Goal: Information Seeking & Learning: Find specific fact

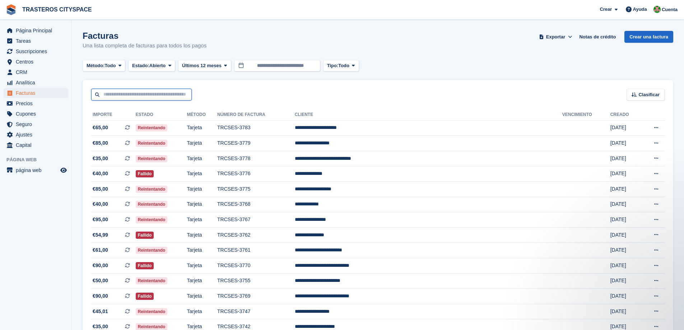
click at [136, 95] on input "text" at bounding box center [141, 95] width 100 height 12
type input "******"
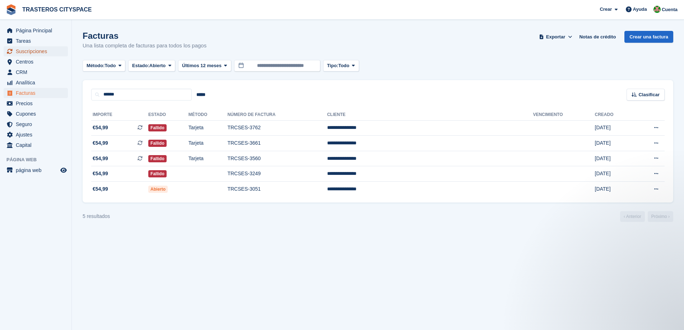
click at [34, 53] on span "Suscripciones" at bounding box center [37, 51] width 43 height 10
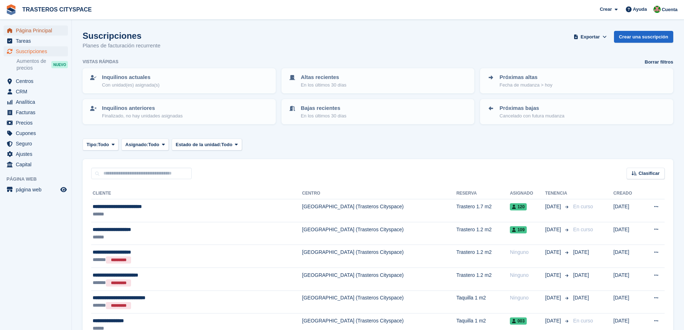
click at [38, 28] on span "Página Principal" at bounding box center [37, 30] width 43 height 10
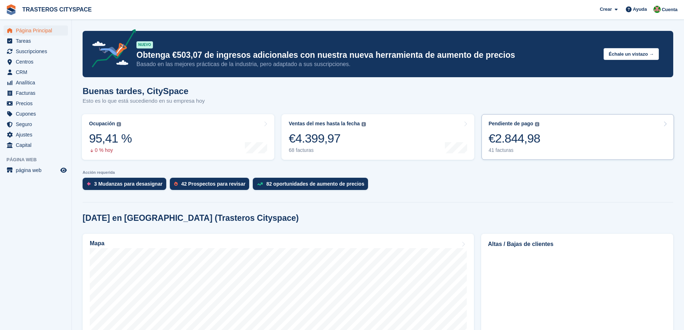
click at [538, 129] on link "Pendiente de pago El saldo total pendiente de todas las facturas abiertas. €2.8…" at bounding box center [577, 137] width 192 height 46
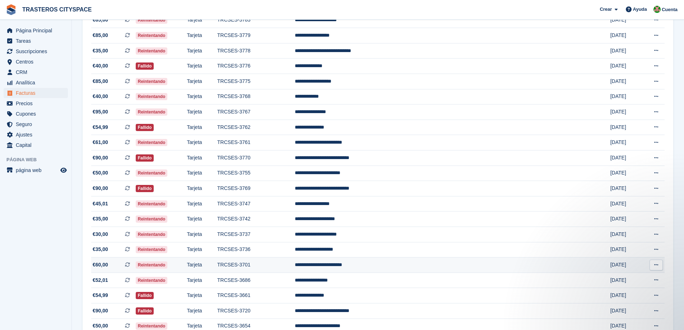
scroll to position [72, 0]
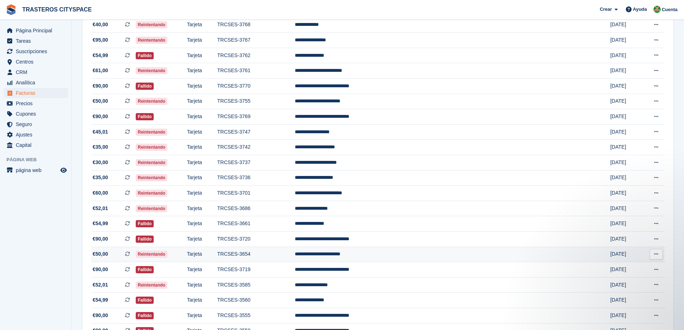
scroll to position [215, 0]
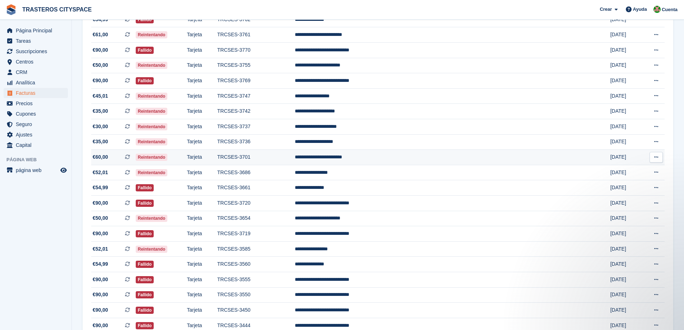
click at [367, 159] on td "**********" at bounding box center [428, 157] width 267 height 15
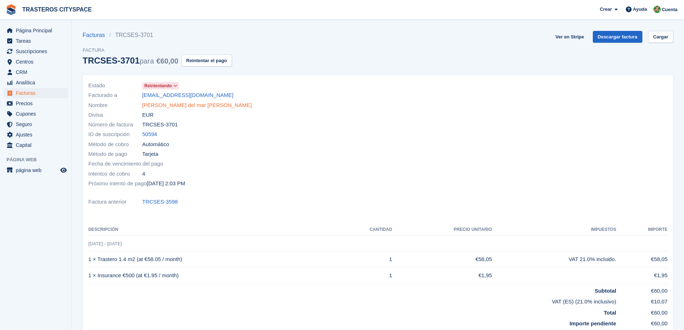
click at [164, 105] on link "[PERSON_NAME] del mar [PERSON_NAME]" at bounding box center [196, 105] width 109 height 8
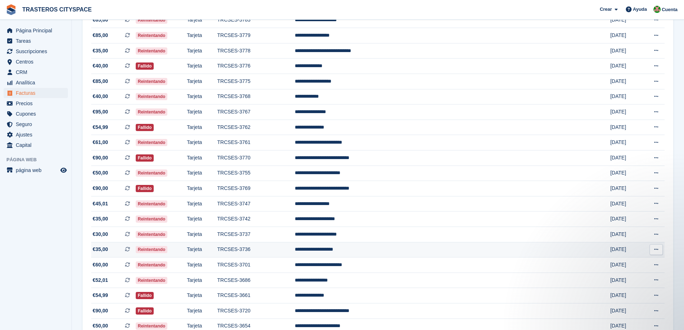
scroll to position [72, 0]
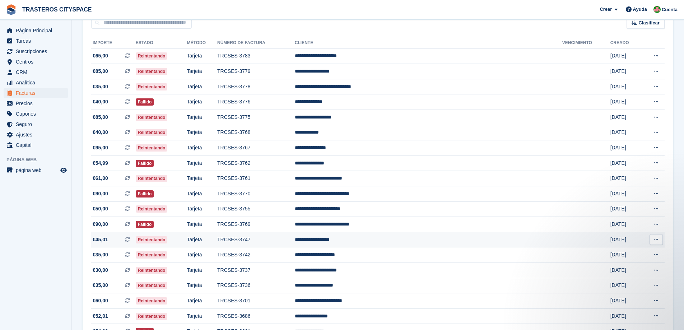
click at [295, 241] on td "TRCSES-3747" at bounding box center [256, 239] width 78 height 15
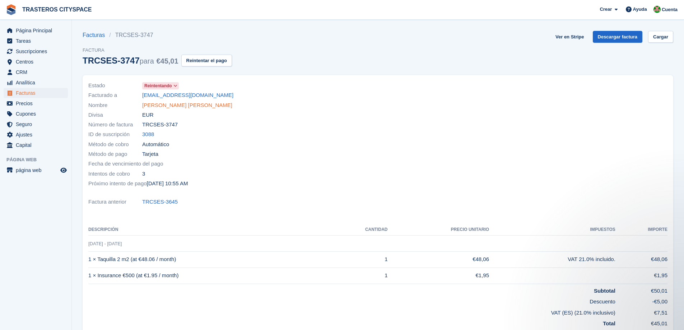
click at [180, 108] on link "[PERSON_NAME] [PERSON_NAME]" at bounding box center [187, 105] width 90 height 8
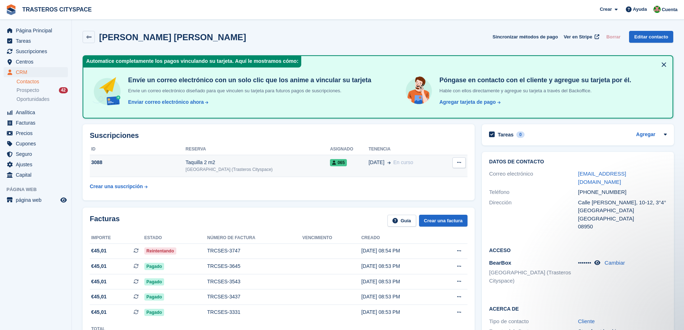
click at [193, 167] on div "[GEOGRAPHIC_DATA] (Trasteros Cityspace)" at bounding box center [258, 169] width 144 height 6
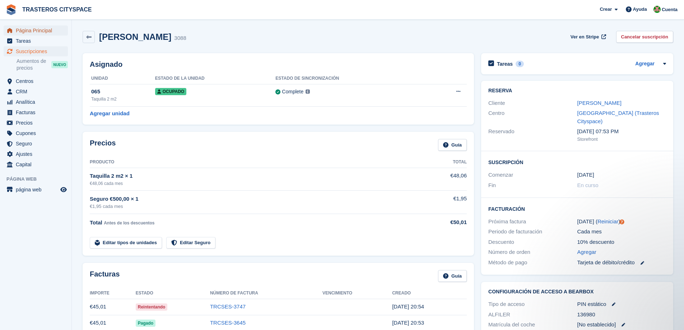
click at [27, 26] on span "Página Principal" at bounding box center [37, 30] width 43 height 10
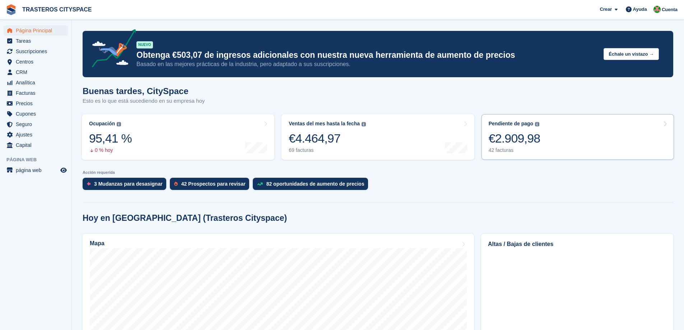
click at [516, 132] on div "€2.909,98" at bounding box center [514, 138] width 52 height 15
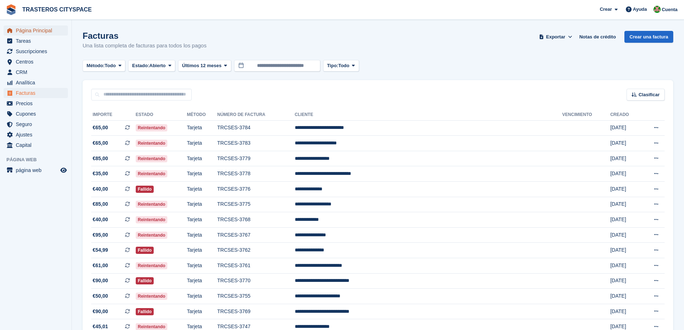
click at [57, 28] on span "Página Principal" at bounding box center [37, 30] width 43 height 10
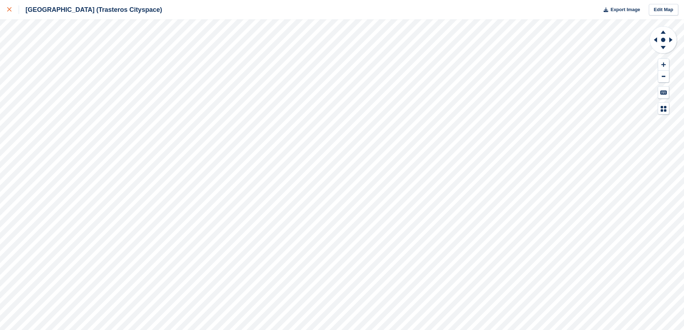
click at [9, 10] on icon at bounding box center [9, 9] width 4 height 4
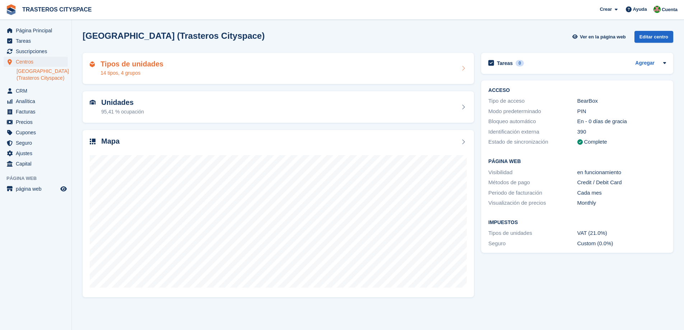
click at [274, 69] on div "Tipos de unidades 14 tipos, 4 grupos" at bounding box center [278, 68] width 377 height 17
click at [40, 31] on span "Página Principal" at bounding box center [37, 30] width 43 height 10
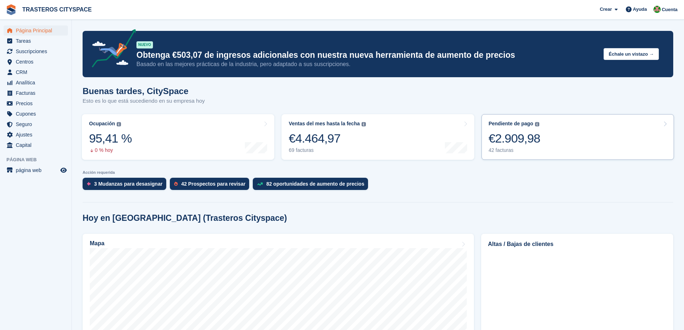
click at [560, 146] on link "Pendiente de pago El saldo total pendiente de todas las facturas abiertas. €2.9…" at bounding box center [577, 137] width 192 height 46
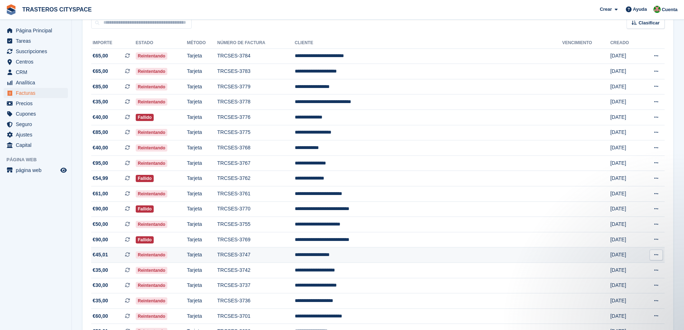
click at [381, 254] on td "**********" at bounding box center [428, 254] width 267 height 15
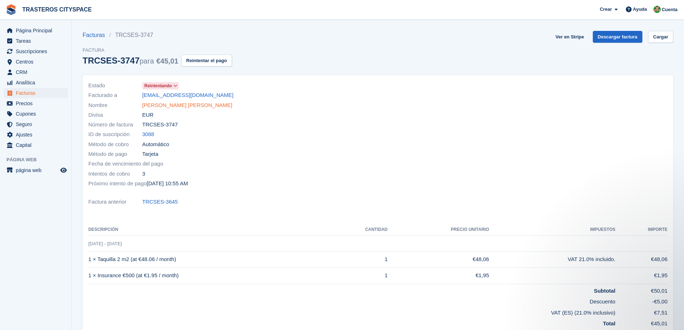
click at [163, 106] on link "Eva López Rodríguez" at bounding box center [187, 105] width 90 height 8
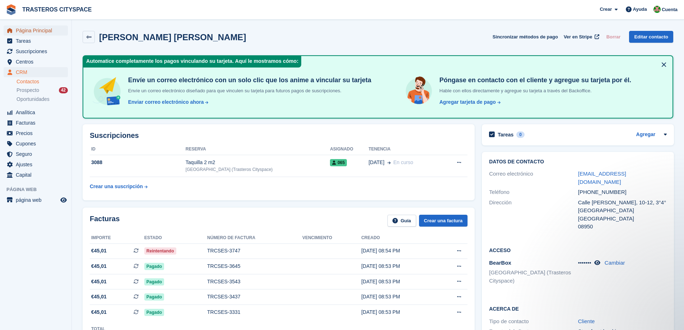
click at [41, 33] on span "Página Principal" at bounding box center [37, 30] width 43 height 10
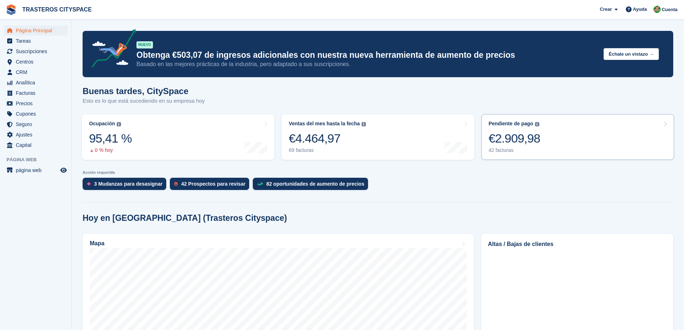
click at [540, 138] on link "Pendiente de pago El saldo total pendiente de todas las facturas abiertas. €2.9…" at bounding box center [577, 137] width 192 height 46
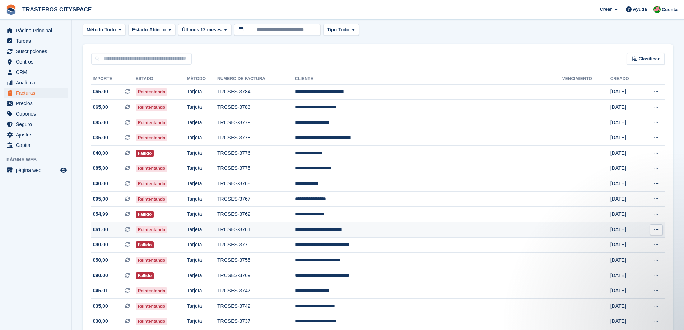
click at [367, 230] on td "**********" at bounding box center [428, 229] width 267 height 15
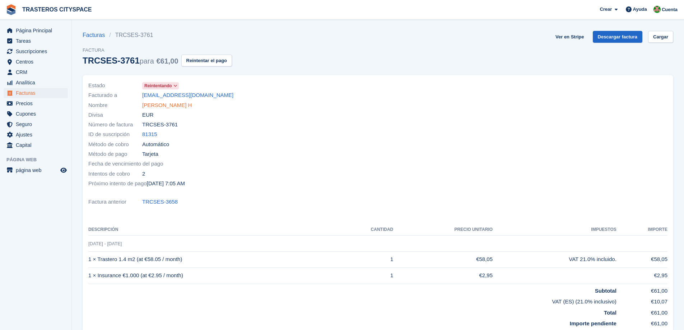
click at [192, 107] on link "[PERSON_NAME] H" at bounding box center [167, 105] width 50 height 8
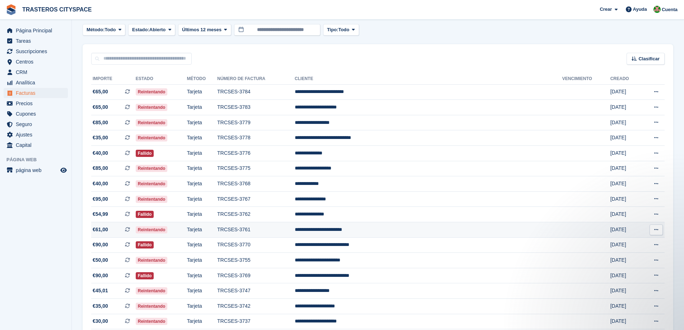
click at [273, 227] on td "TRCSES-3761" at bounding box center [256, 229] width 78 height 15
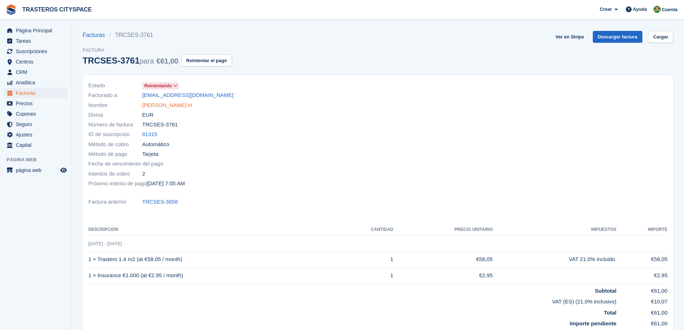
click at [192, 106] on link "Janet Margarita Jabalera H" at bounding box center [167, 105] width 50 height 8
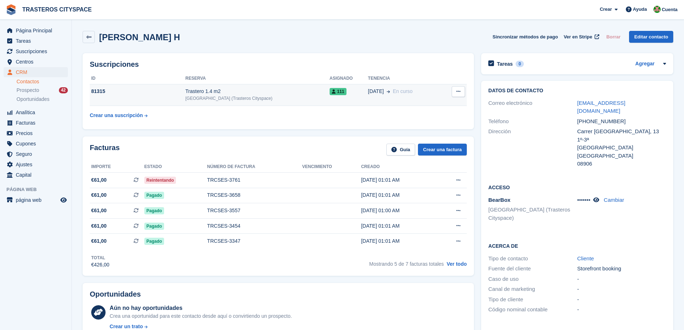
click at [240, 98] on div "[GEOGRAPHIC_DATA] (Trasteros Cityspace)" at bounding box center [257, 98] width 144 height 6
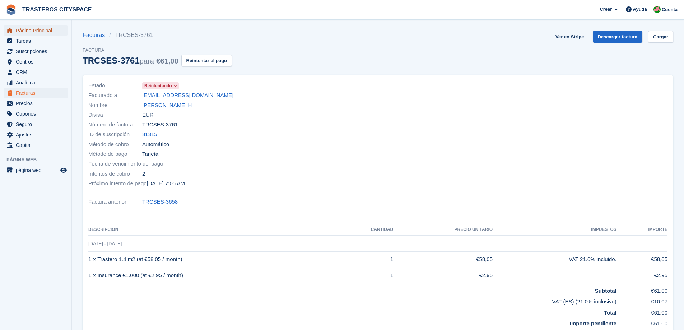
click at [37, 31] on span "Página Principal" at bounding box center [37, 30] width 43 height 10
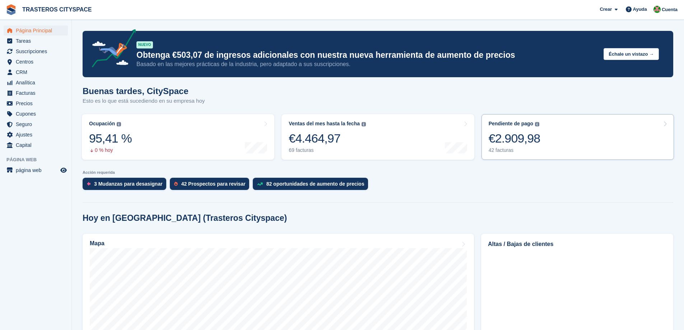
click at [504, 135] on div "€2.909,98" at bounding box center [514, 138] width 52 height 15
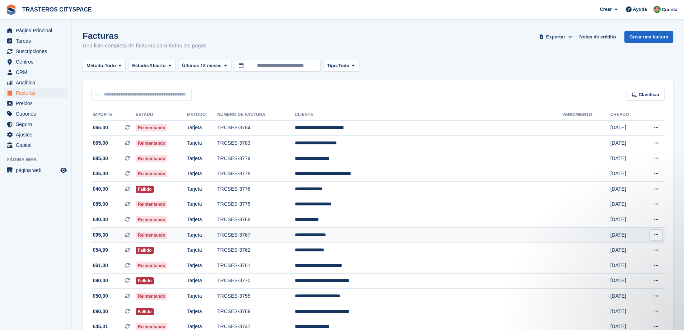
click at [386, 235] on td "**********" at bounding box center [428, 234] width 267 height 15
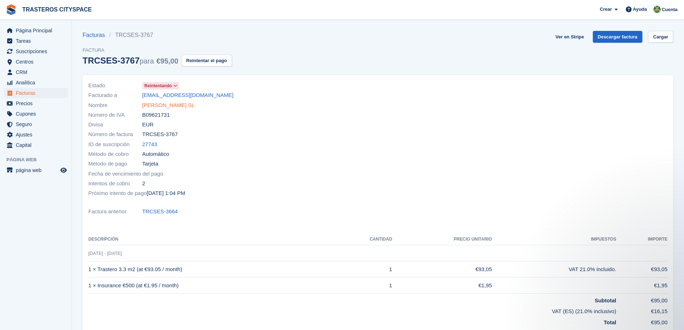
click at [179, 106] on link "SERENA E GIOVI SL" at bounding box center [168, 105] width 52 height 8
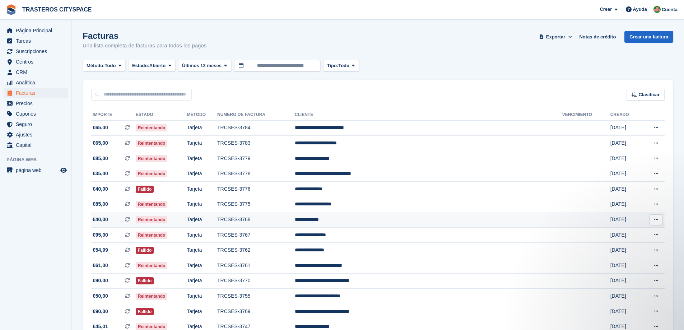
click at [383, 220] on td "**********" at bounding box center [428, 219] width 267 height 15
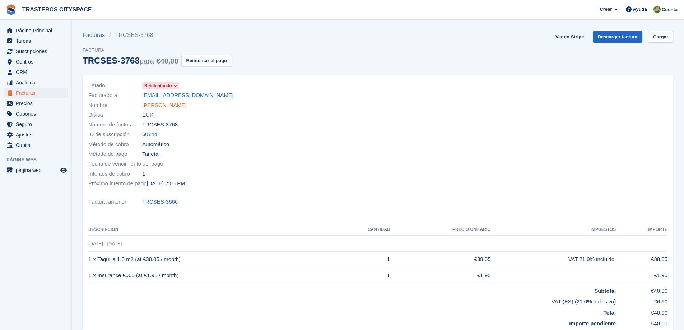
click at [169, 107] on link "[PERSON_NAME]" at bounding box center [164, 105] width 44 height 8
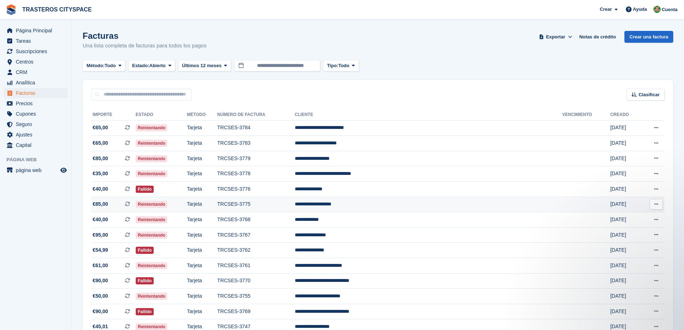
click at [295, 204] on td "TRCSES-3775" at bounding box center [256, 204] width 78 height 15
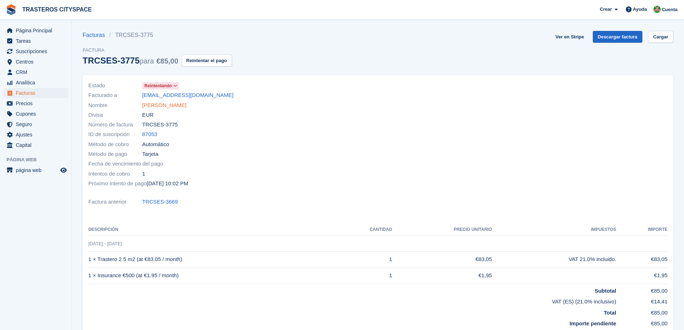
click at [179, 105] on link "Antonio amador duran" at bounding box center [164, 105] width 44 height 8
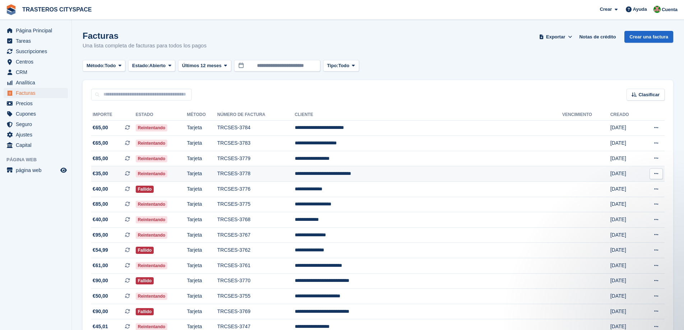
click at [295, 172] on td "TRCSES-3778" at bounding box center [256, 173] width 78 height 15
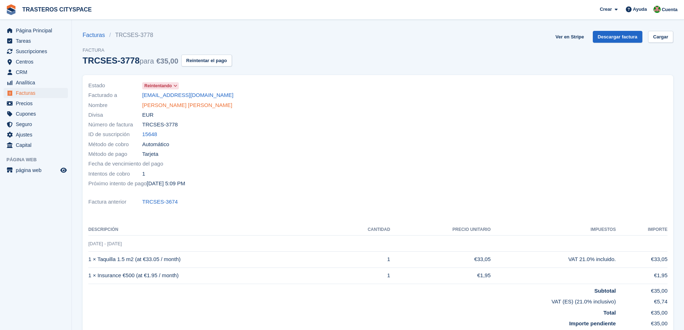
click at [196, 106] on link "Walter Público Anchundia Chavez" at bounding box center [187, 105] width 90 height 8
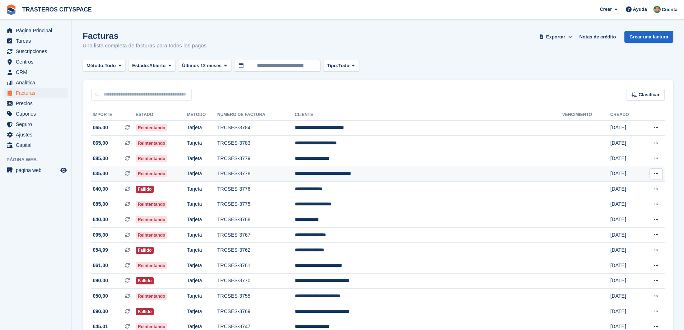
click at [402, 173] on td "**********" at bounding box center [428, 173] width 267 height 15
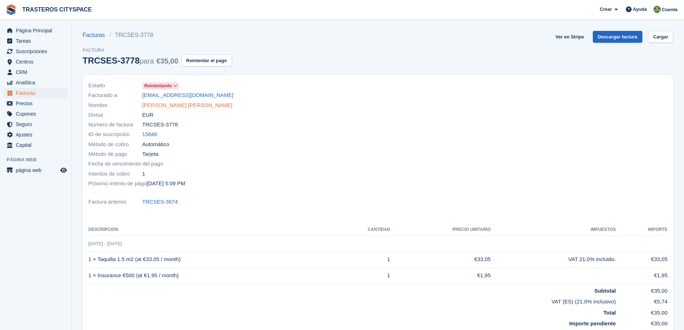
click at [183, 105] on link "Walter Público Anchundia Chavez" at bounding box center [187, 105] width 90 height 8
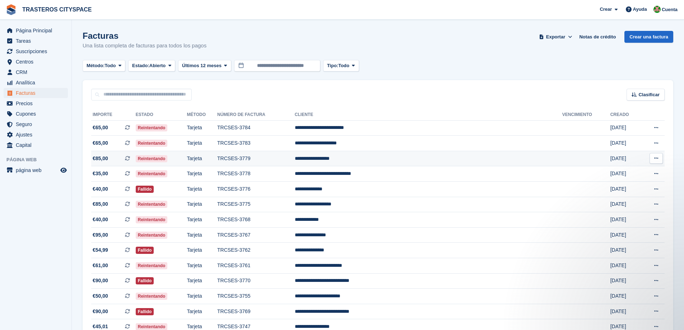
click at [269, 161] on td "TRCSES-3779" at bounding box center [256, 158] width 78 height 15
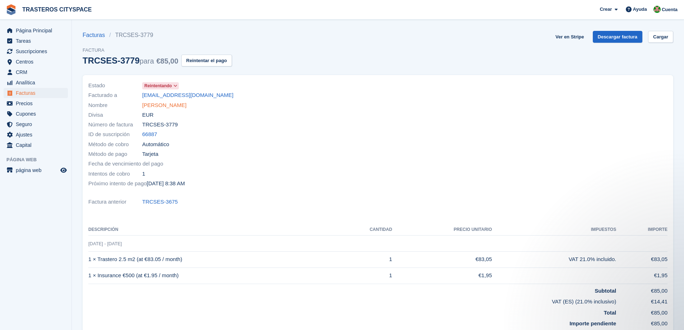
click at [174, 106] on link "Xavier López Tallon" at bounding box center [164, 105] width 44 height 8
